Goal: Information Seeking & Learning: Learn about a topic

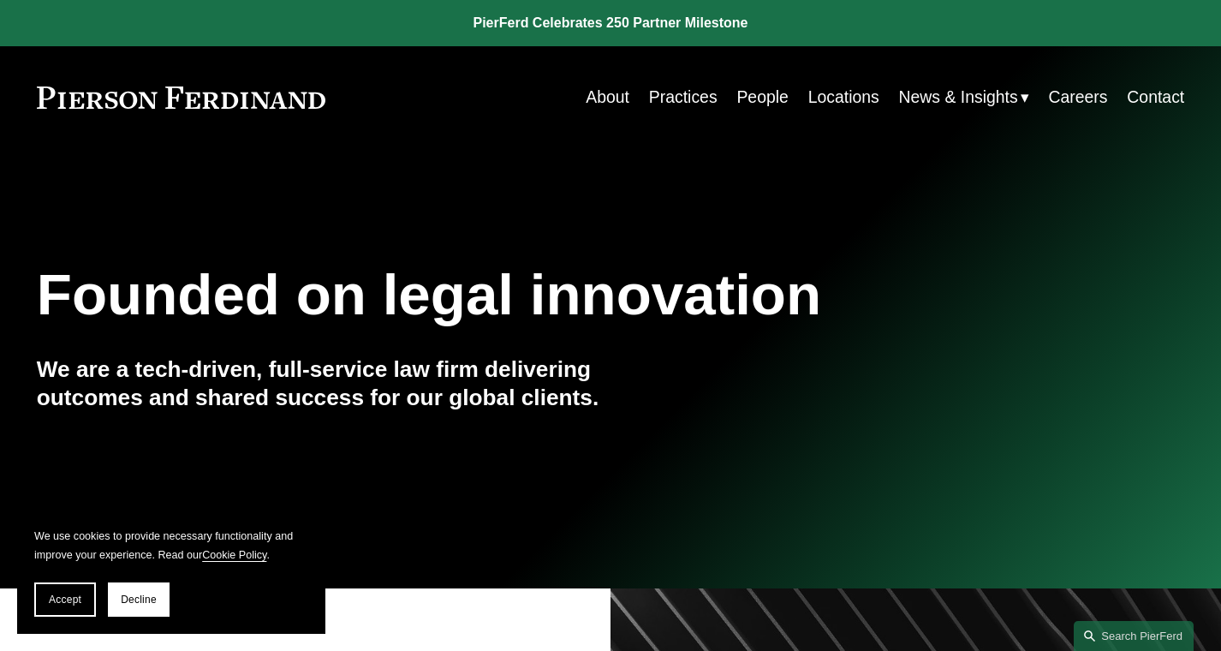
click at [758, 94] on link "People" at bounding box center [761, 96] width 51 height 33
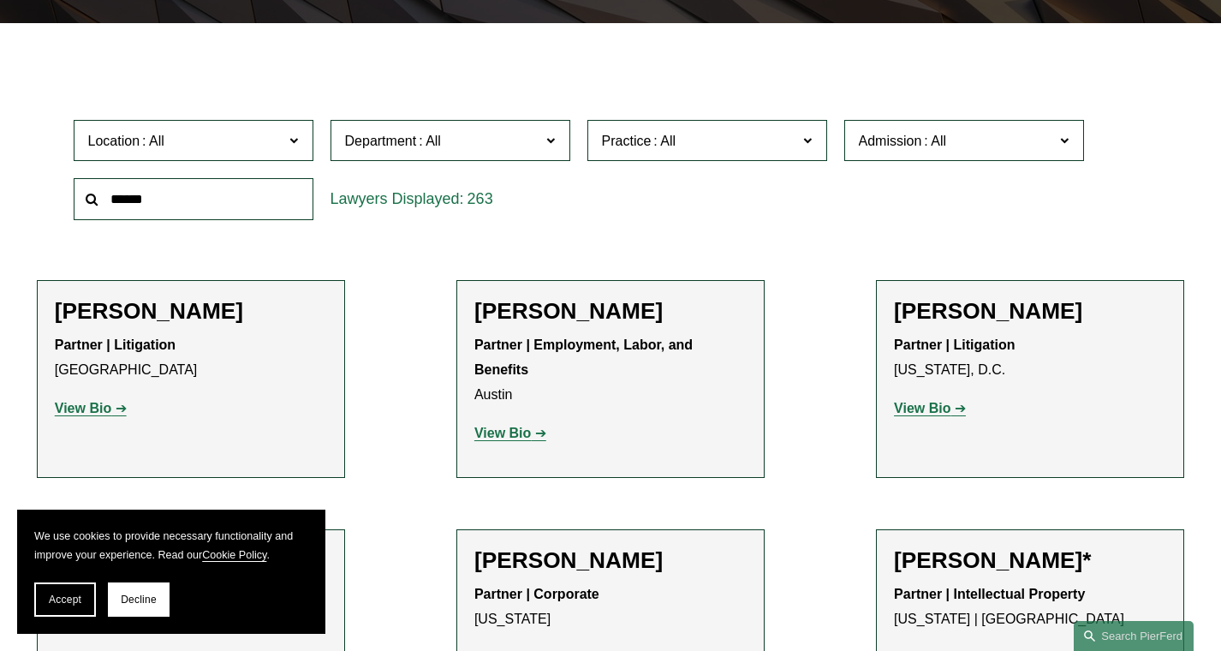
scroll to position [468, 0]
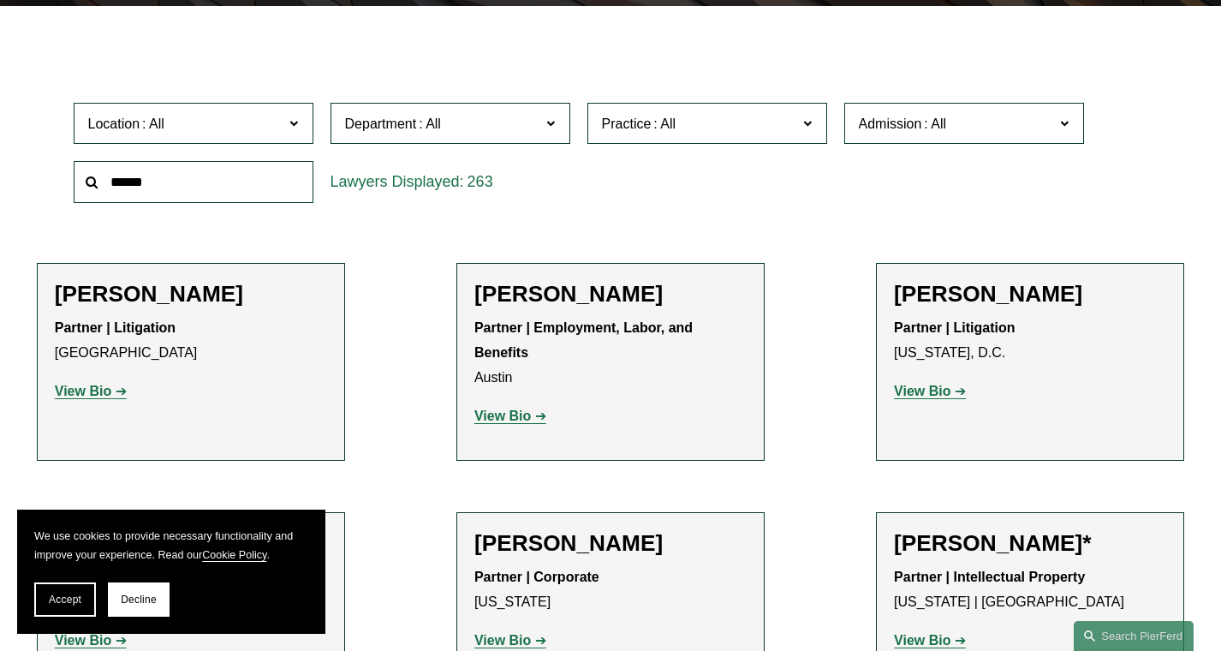
click at [916, 388] on strong "View Bio" at bounding box center [922, 390] width 56 height 15
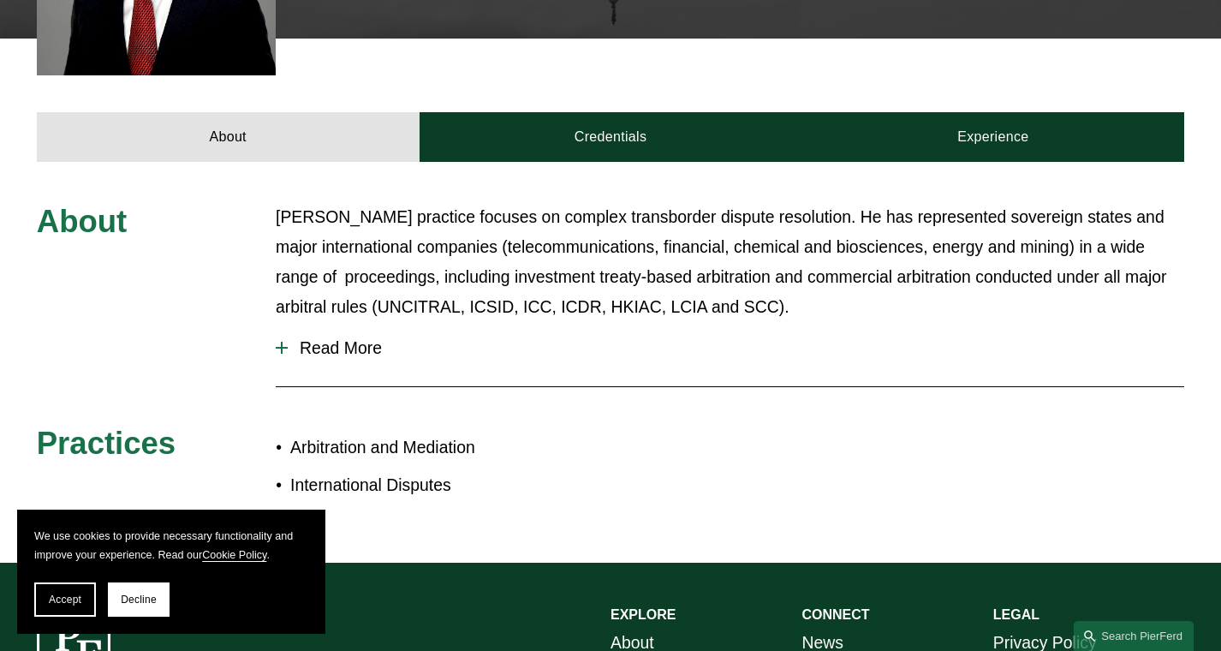
scroll to position [616, 0]
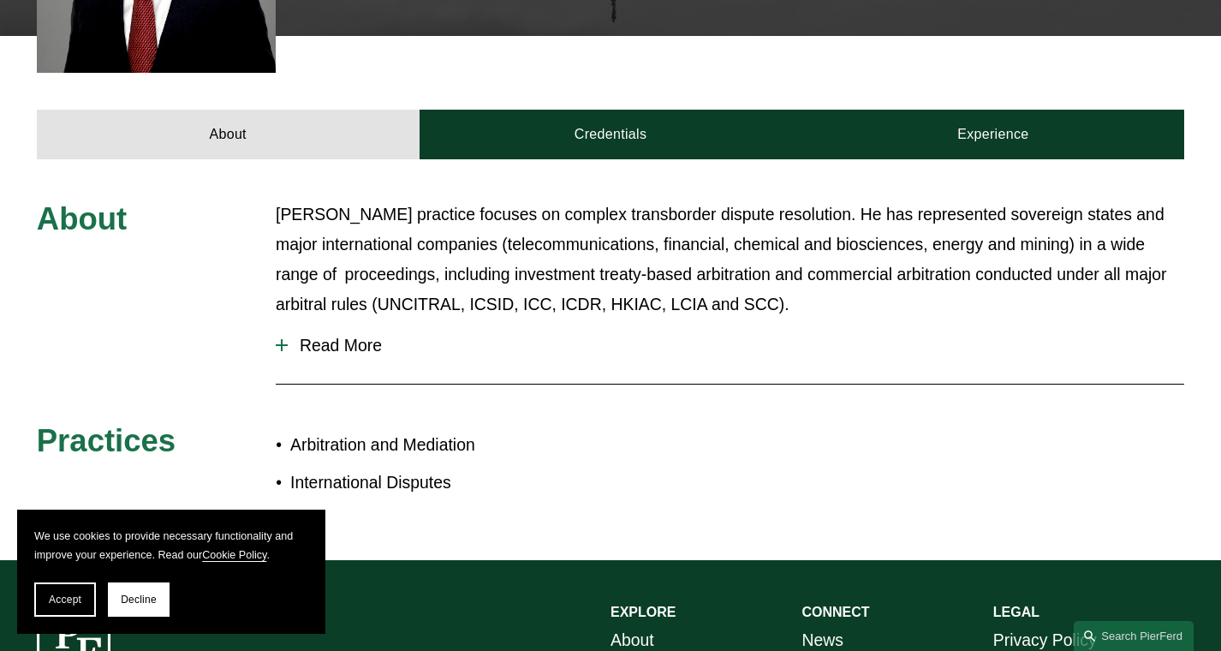
click at [312, 355] on button "Read More" at bounding box center [730, 345] width 908 height 45
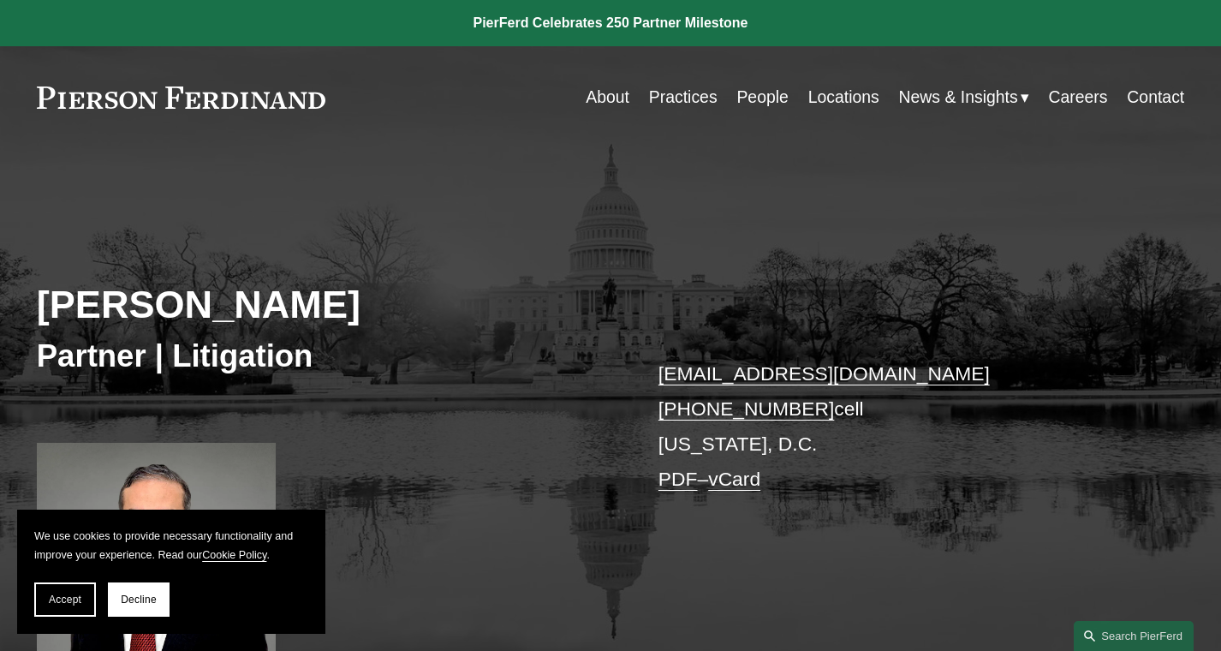
scroll to position [0, 0]
click at [606, 108] on link "About" at bounding box center [607, 96] width 44 height 33
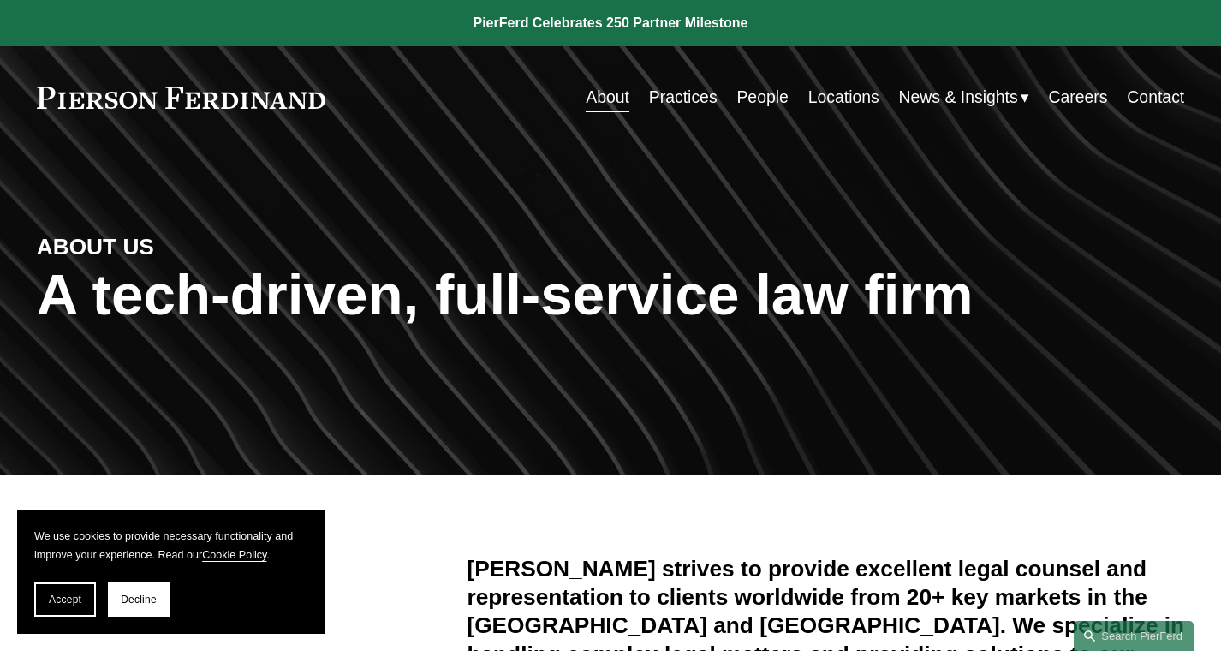
click at [690, 98] on link "Practices" at bounding box center [683, 96] width 68 height 33
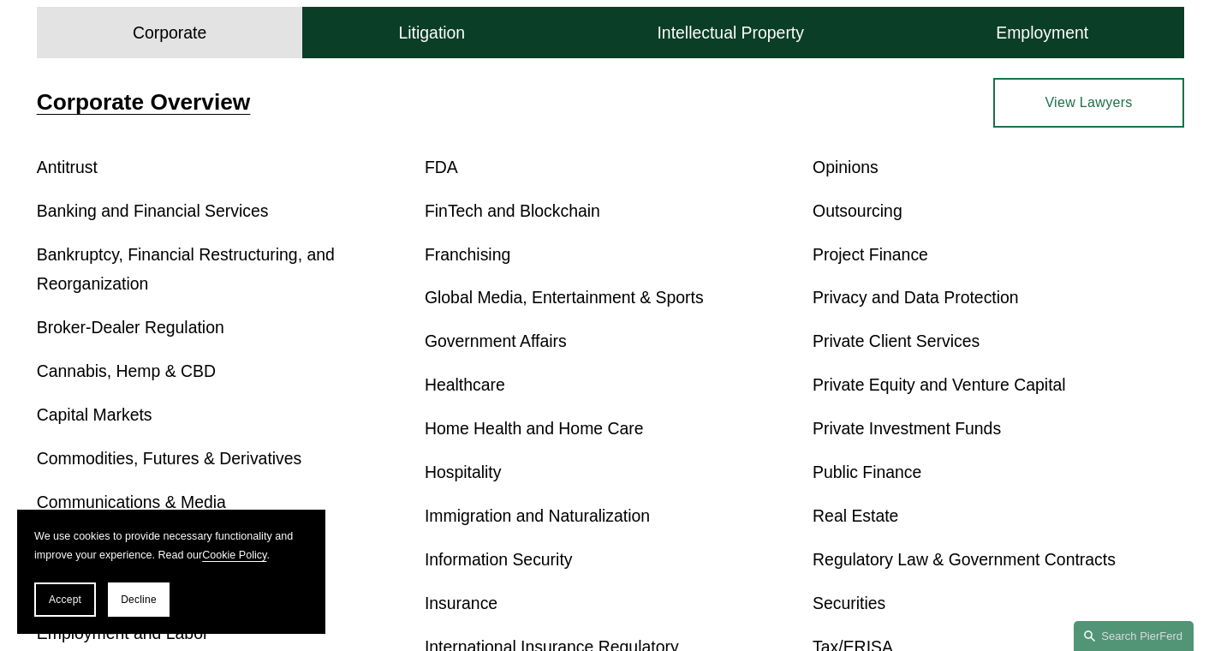
scroll to position [585, 0]
click at [401, 46] on button "Litigation" at bounding box center [431, 32] width 259 height 51
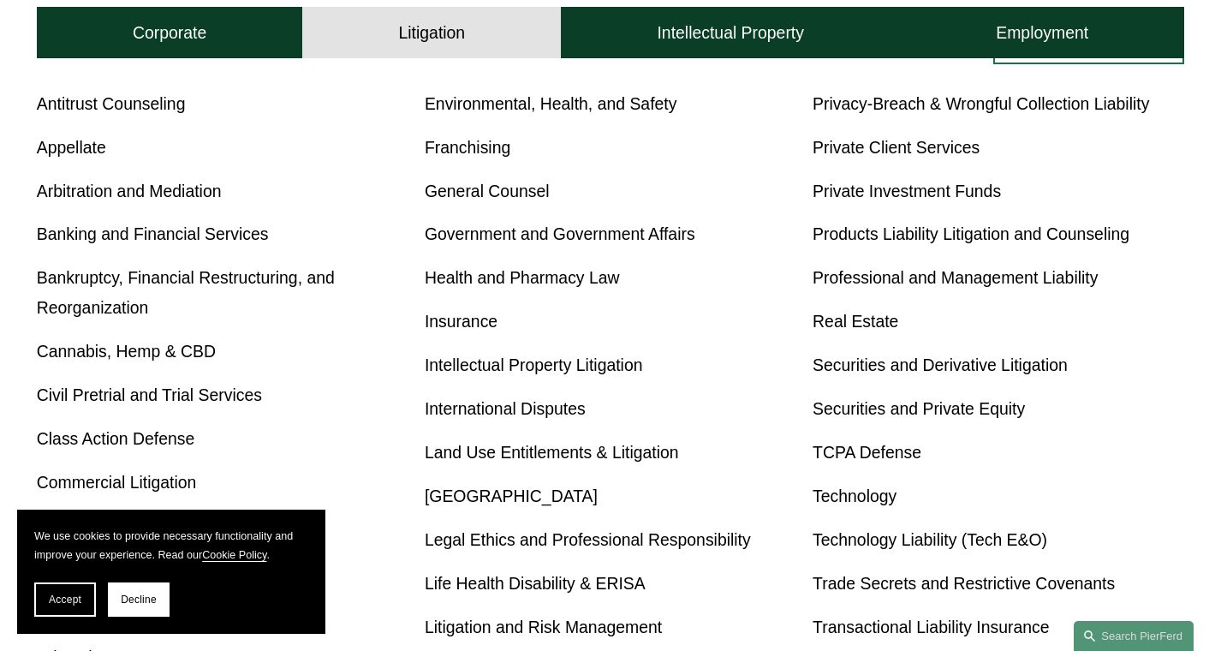
scroll to position [752, 0]
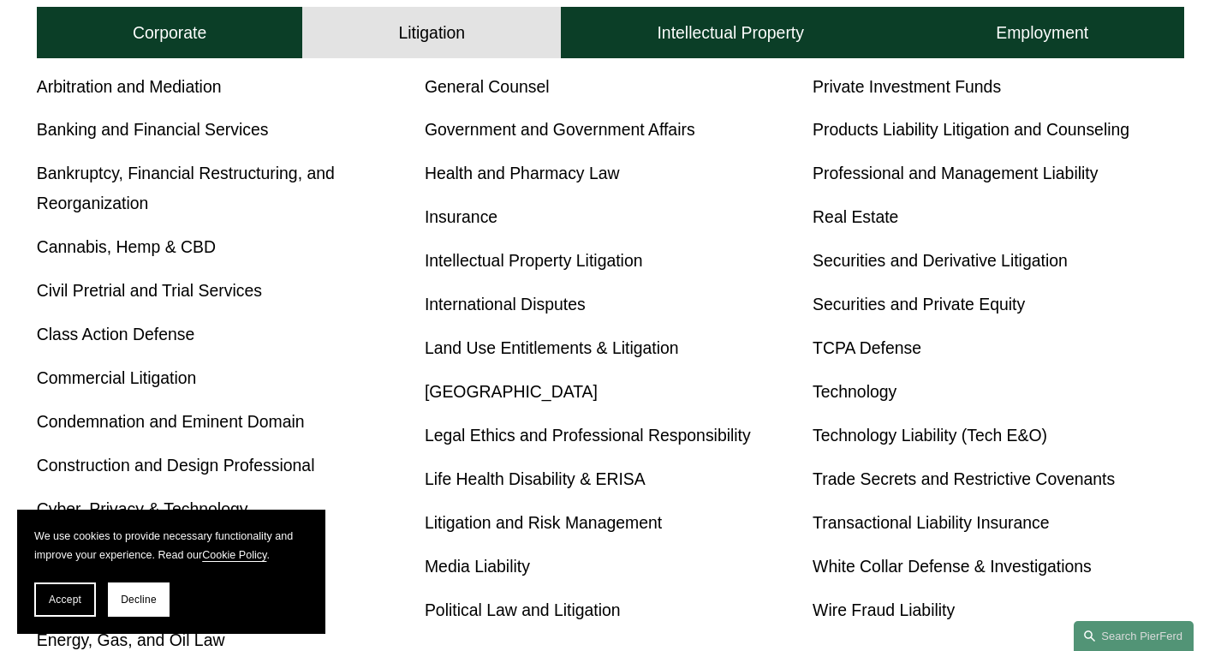
click at [476, 313] on link "International Disputes" at bounding box center [505, 303] width 161 height 19
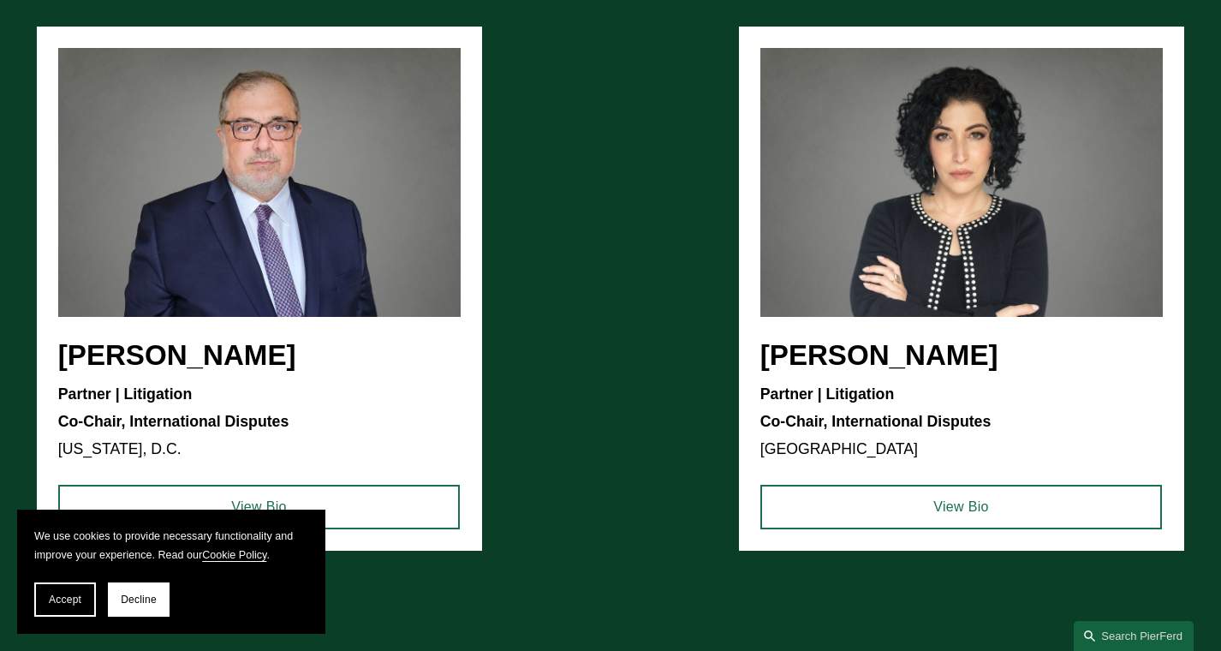
scroll to position [2278, 0]
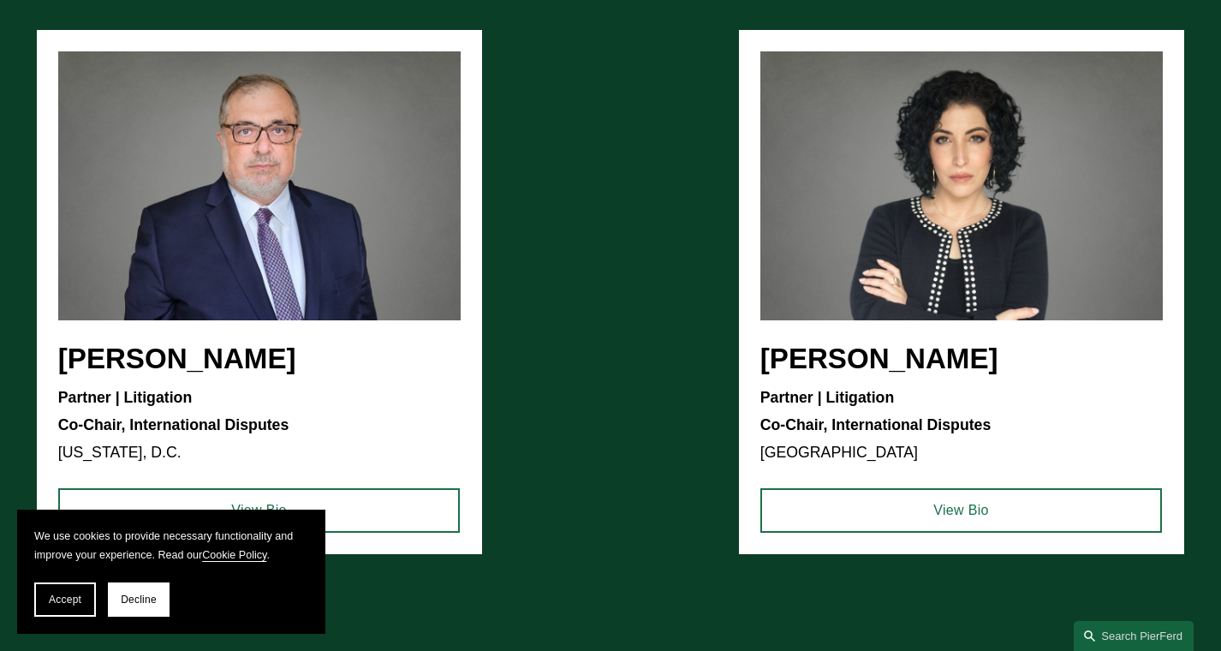
click at [822, 331] on ul "[PERSON_NAME] Partner | Litigation Co-Chair, International Disputes [US_STATE],…" at bounding box center [610, 291] width 1147 height 523
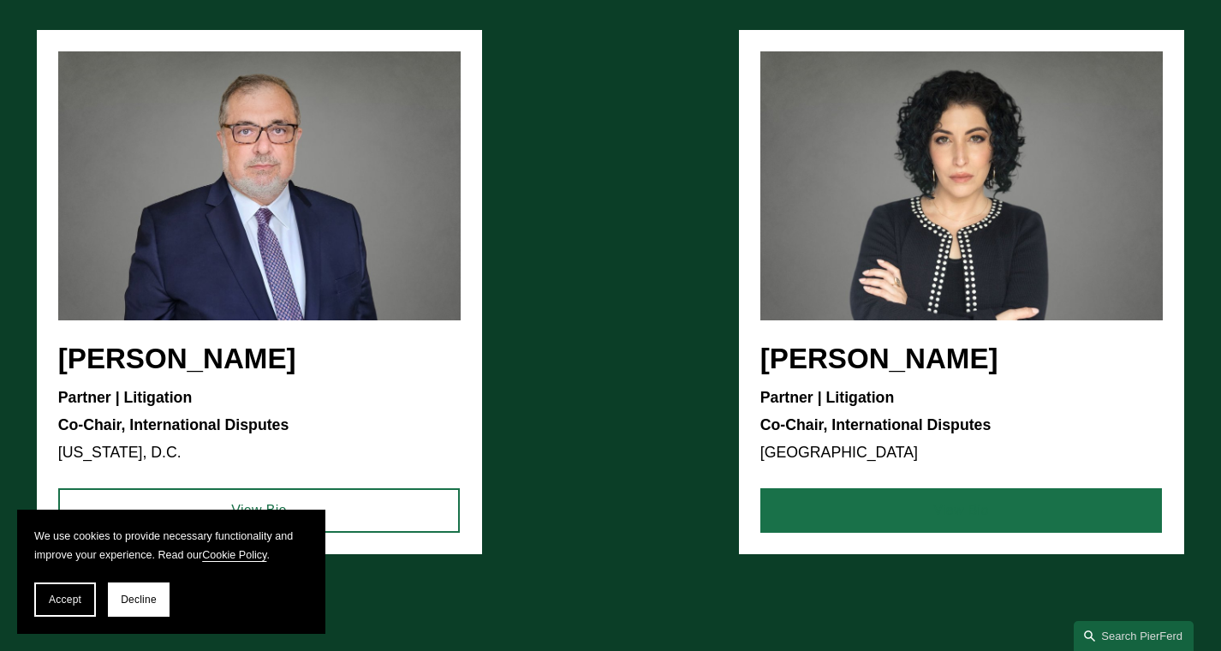
click at [936, 490] on link "View Bio" at bounding box center [961, 510] width 402 height 45
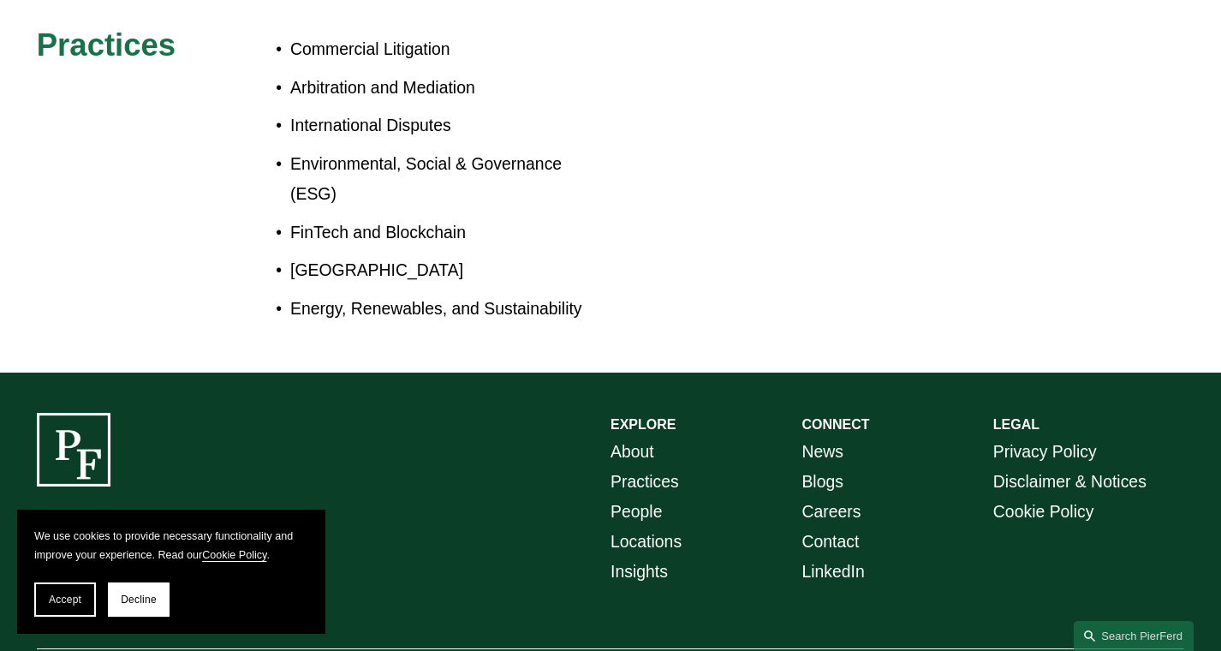
scroll to position [1116, 0]
